Goal: Transaction & Acquisition: Download file/media

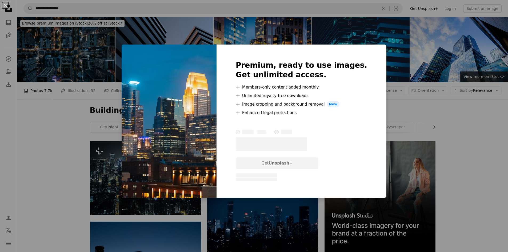
scroll to position [1068, 0]
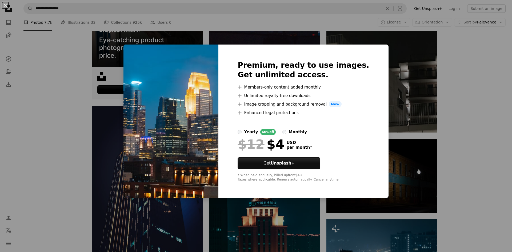
click at [396, 95] on div "An X shape Premium, ready to use images. Get unlimited access. A plus sign Memb…" at bounding box center [256, 126] width 512 height 252
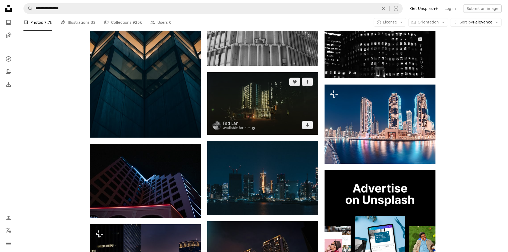
scroll to position [1842, 0]
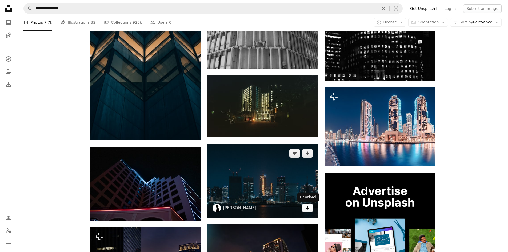
click at [310, 208] on link "Arrow pointing down" at bounding box center [307, 208] width 11 height 9
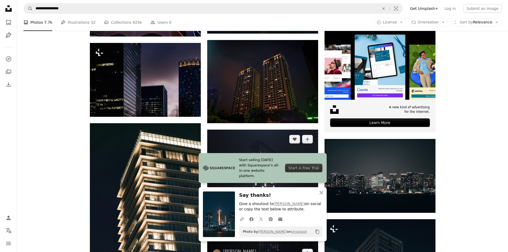
scroll to position [2029, 0]
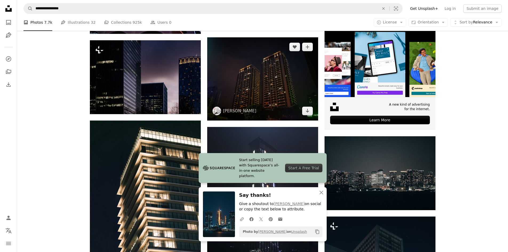
click at [281, 93] on img at bounding box center [262, 78] width 111 height 83
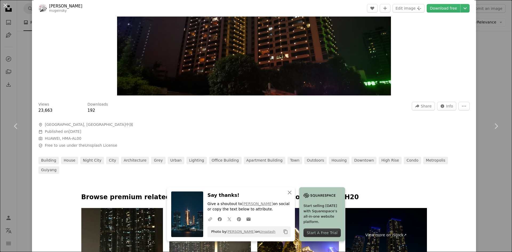
scroll to position [267, 0]
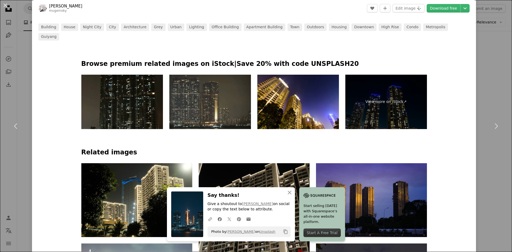
click at [231, 100] on img at bounding box center [210, 102] width 82 height 54
